Goal: Navigation & Orientation: Find specific page/section

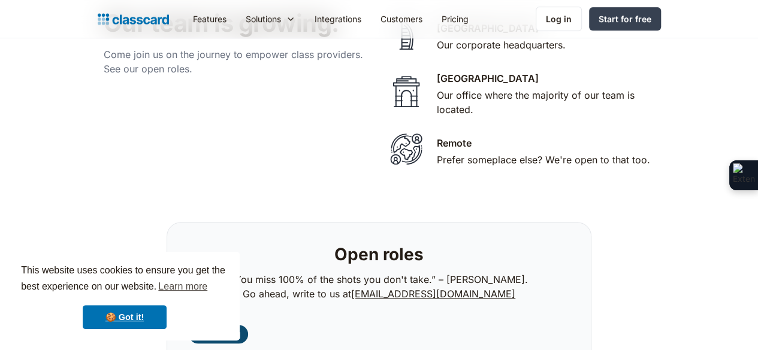
scroll to position [2520, 0]
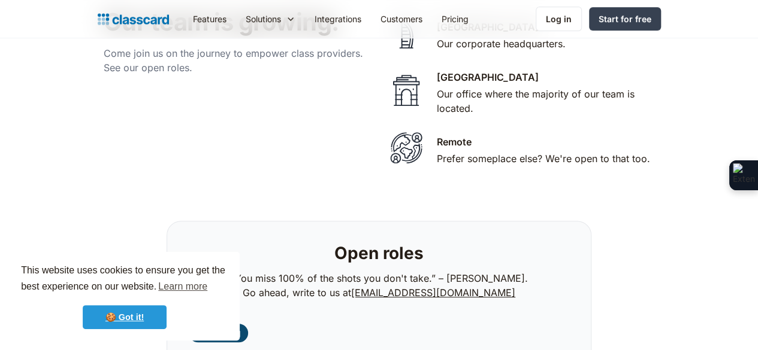
click at [143, 311] on link "🍪 Got it!" at bounding box center [125, 317] width 84 height 24
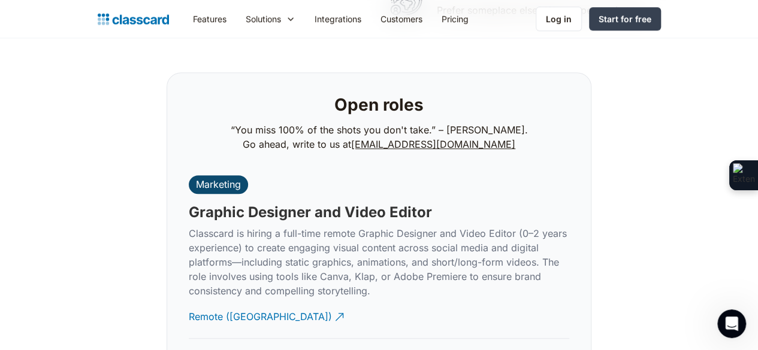
scroll to position [2670, 0]
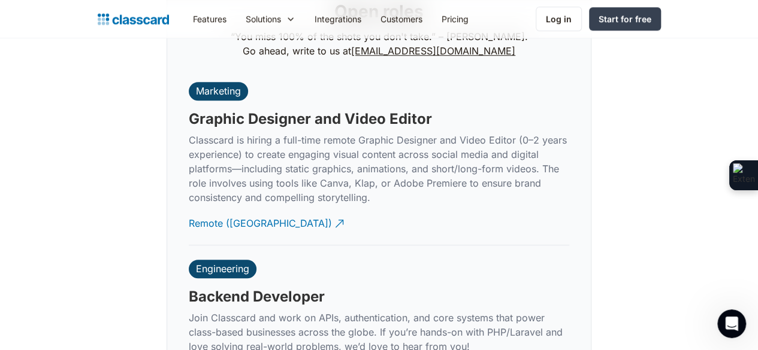
scroll to position [2762, 0]
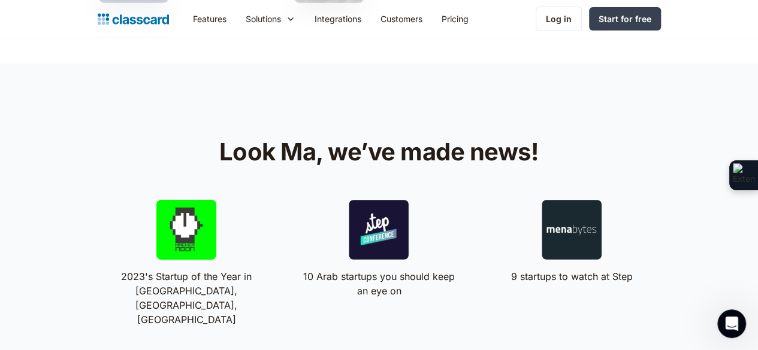
scroll to position [2057, 0]
